Goal: Task Accomplishment & Management: Manage account settings

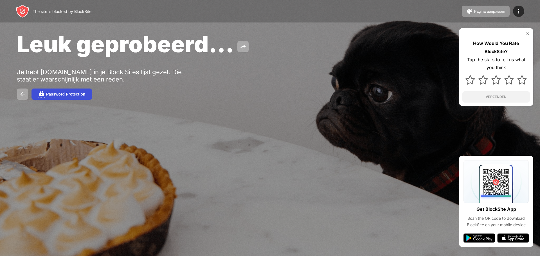
click at [53, 96] on div "Password Protection" at bounding box center [65, 94] width 39 height 4
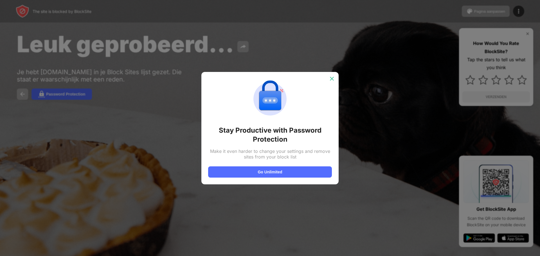
click at [334, 76] on img at bounding box center [332, 79] width 6 height 6
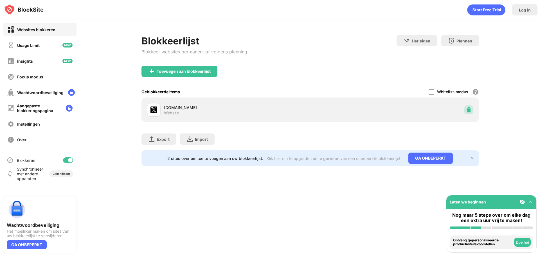
click at [471, 114] on div at bounding box center [468, 109] width 9 height 9
